Goal: Find specific page/section: Find specific page/section

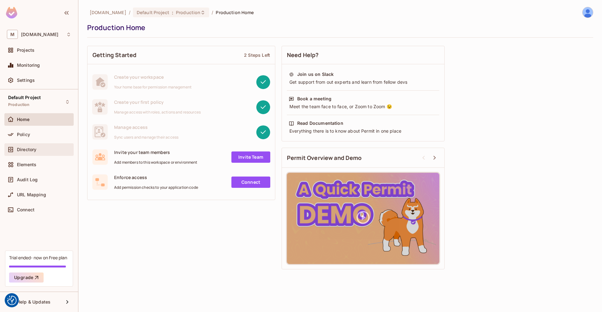
click at [28, 144] on div "Directory" at bounding box center [38, 149] width 69 height 13
click at [37, 146] on div "Directory" at bounding box center [39, 150] width 64 height 8
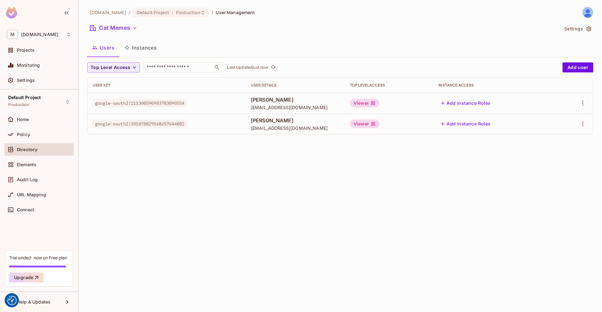
click at [583, 28] on button "Settings" at bounding box center [576, 29] width 31 height 10
